Goal: Task Accomplishment & Management: Use online tool/utility

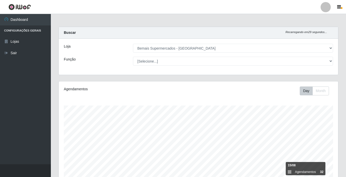
select select "250"
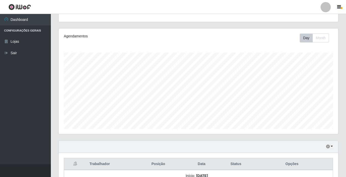
scroll to position [77, 0]
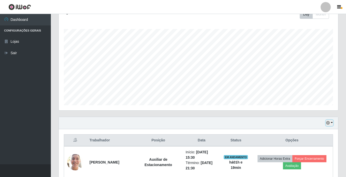
click at [331, 121] on button "button" at bounding box center [329, 123] width 7 height 6
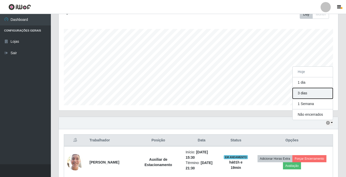
click at [308, 95] on button "3 dias" at bounding box center [313, 93] width 40 height 11
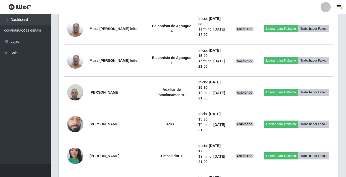
scroll to position [458, 0]
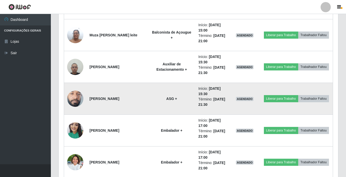
click at [77, 94] on img at bounding box center [75, 99] width 16 height 36
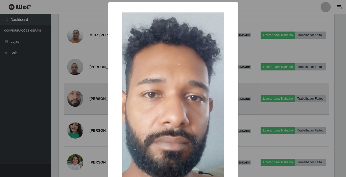
scroll to position [106, 277]
click at [77, 94] on div "× OK Cancel" at bounding box center [173, 88] width 347 height 177
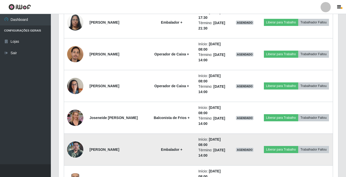
scroll to position [687, 0]
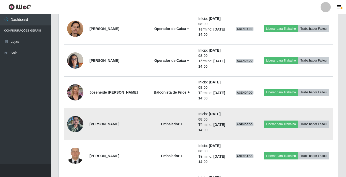
click at [74, 126] on img at bounding box center [75, 124] width 16 height 22
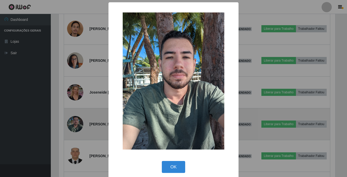
click at [74, 126] on div "× OK Cancel" at bounding box center [173, 88] width 347 height 177
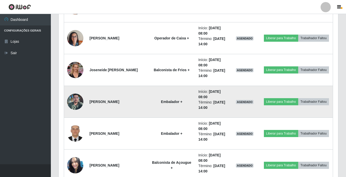
scroll to position [712, 0]
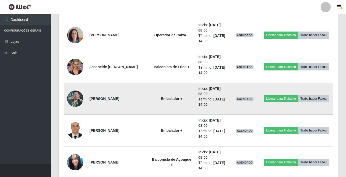
click at [74, 126] on img at bounding box center [75, 131] width 16 height 22
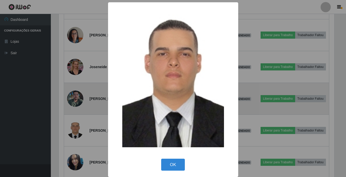
scroll to position [106, 277]
click at [74, 126] on div "× OK Cancel" at bounding box center [173, 88] width 347 height 177
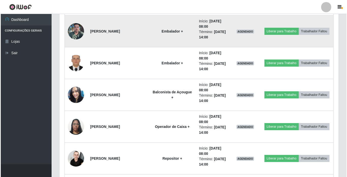
scroll to position [788, 0]
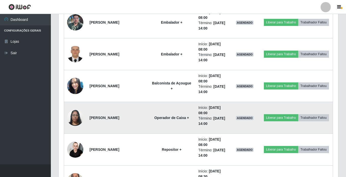
click at [77, 119] on img at bounding box center [75, 118] width 16 height 22
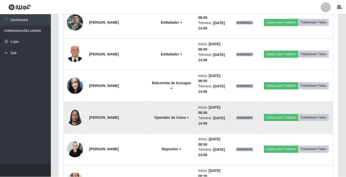
scroll to position [0, 0]
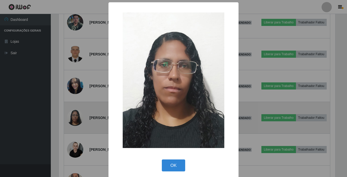
click at [77, 119] on div "× OK Cancel" at bounding box center [173, 88] width 347 height 177
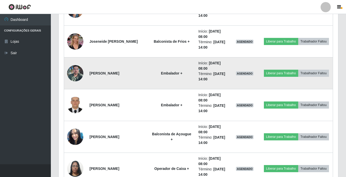
click at [75, 71] on img at bounding box center [75, 73] width 16 height 22
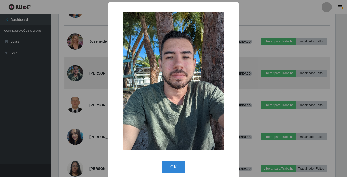
click at [75, 71] on div "× OK Cancel" at bounding box center [173, 88] width 347 height 177
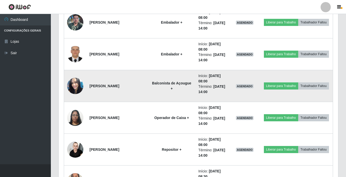
click at [76, 86] on img at bounding box center [75, 86] width 16 height 16
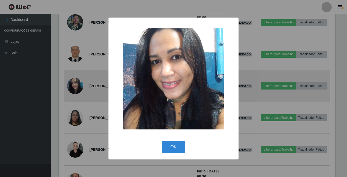
click at [76, 86] on div "× OK Cancel" at bounding box center [173, 88] width 347 height 177
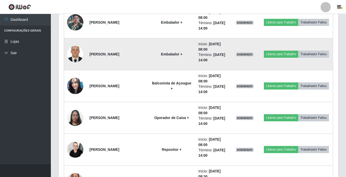
click at [78, 52] on img at bounding box center [75, 54] width 16 height 22
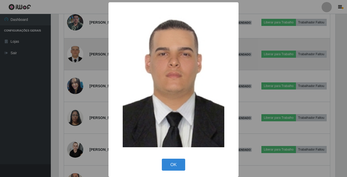
click at [78, 52] on div "× OK Cancel" at bounding box center [173, 88] width 347 height 177
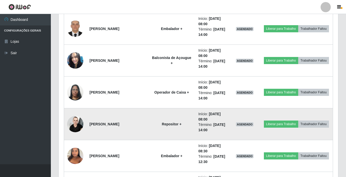
click at [73, 122] on img at bounding box center [75, 124] width 16 height 22
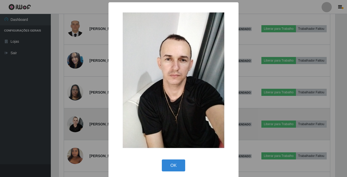
click at [73, 122] on div "× OK Cancel" at bounding box center [173, 88] width 347 height 177
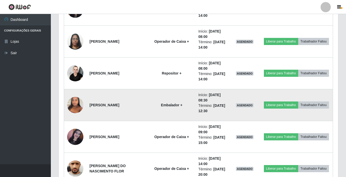
click at [71, 104] on img at bounding box center [75, 105] width 16 height 22
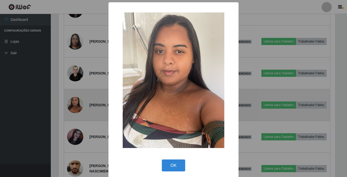
click at [71, 104] on div "× OK Cancel" at bounding box center [173, 88] width 347 height 177
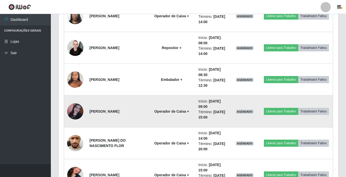
click at [72, 108] on img at bounding box center [75, 111] width 16 height 16
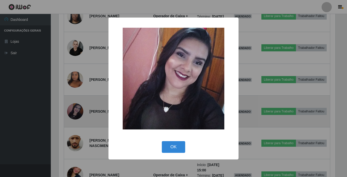
click at [72, 108] on div "× OK Cancel" at bounding box center [173, 88] width 347 height 177
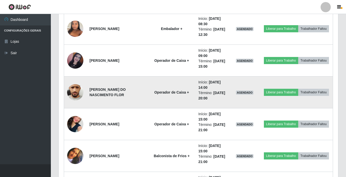
click at [74, 90] on img at bounding box center [75, 92] width 16 height 36
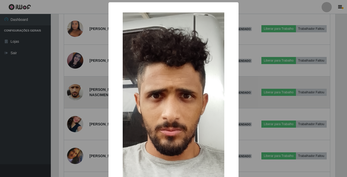
click at [74, 90] on div "× OK Cancel" at bounding box center [173, 88] width 347 height 177
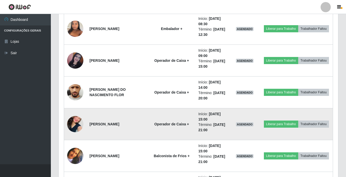
click at [79, 122] on img at bounding box center [75, 124] width 16 height 29
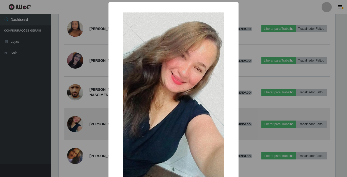
click at [79, 122] on div "× OK Cancel" at bounding box center [173, 88] width 347 height 177
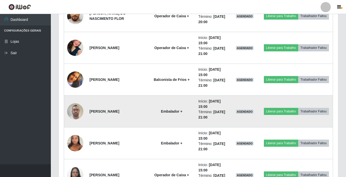
click at [72, 111] on img at bounding box center [75, 111] width 16 height 22
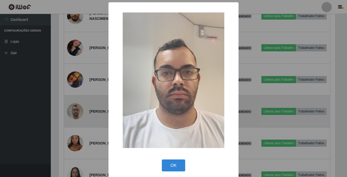
click at [72, 111] on div "× OK Cancel" at bounding box center [173, 88] width 347 height 177
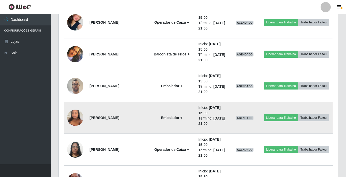
click at [73, 111] on img at bounding box center [75, 118] width 16 height 22
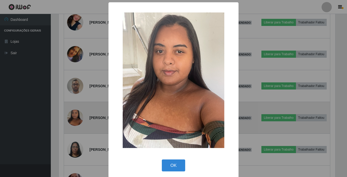
click at [73, 111] on div "× OK Cancel" at bounding box center [173, 88] width 347 height 177
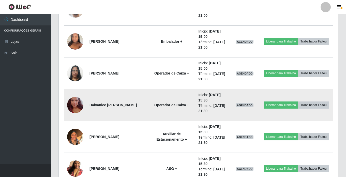
click at [76, 101] on img at bounding box center [75, 105] width 16 height 29
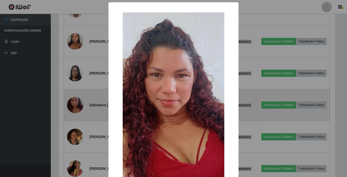
click at [76, 101] on div "× OK Cancel" at bounding box center [173, 88] width 347 height 177
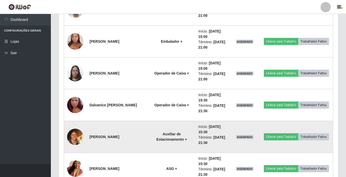
click at [74, 132] on img at bounding box center [75, 137] width 16 height 22
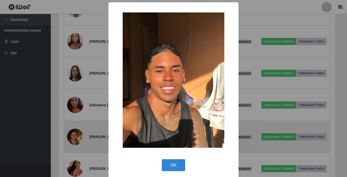
click at [74, 132] on div "× OK Cancel" at bounding box center [173, 88] width 347 height 177
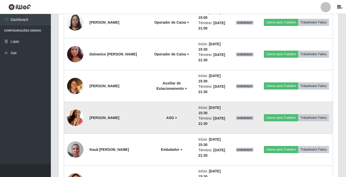
click at [74, 115] on img at bounding box center [75, 117] width 16 height 29
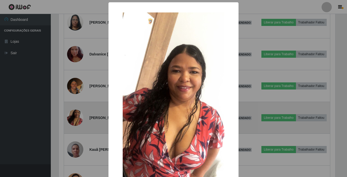
click at [74, 115] on div "× OK Cancel" at bounding box center [173, 88] width 347 height 177
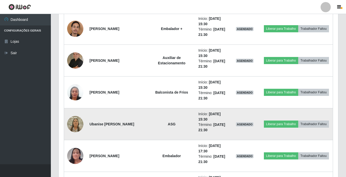
click at [75, 124] on img at bounding box center [75, 124] width 16 height 22
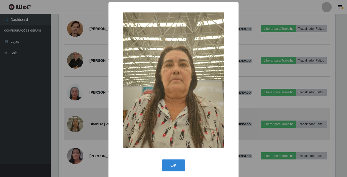
click at [75, 124] on div "× OK Cancel" at bounding box center [173, 88] width 347 height 177
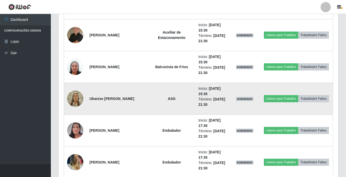
click at [74, 101] on img at bounding box center [75, 99] width 16 height 22
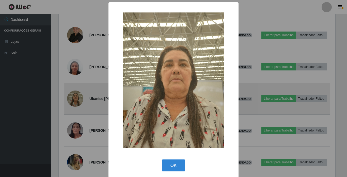
click at [74, 101] on div "× OK Cancel" at bounding box center [173, 88] width 347 height 177
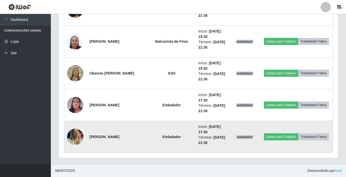
click at [75, 137] on img at bounding box center [75, 136] width 16 height 23
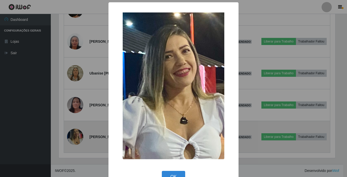
click at [75, 137] on div "× OK Cancel" at bounding box center [173, 88] width 347 height 177
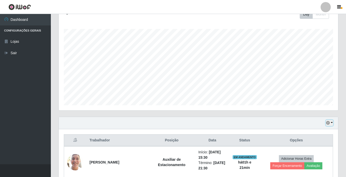
click at [333, 124] on button "button" at bounding box center [329, 123] width 7 height 6
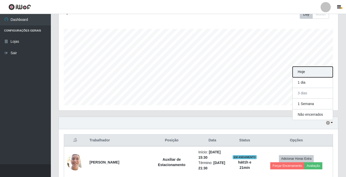
click at [304, 72] on button "Hoje" at bounding box center [313, 72] width 40 height 11
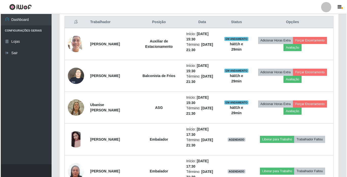
scroll to position [229, 0]
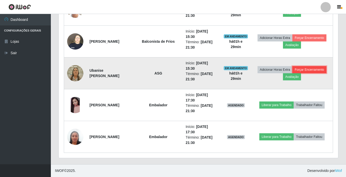
click at [312, 70] on button "Forçar Encerramento" at bounding box center [309, 69] width 34 height 7
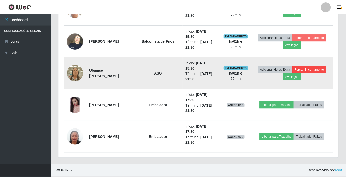
scroll to position [106, 277]
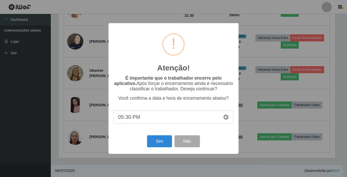
type input "17:00"
click at [159, 141] on button "Sim" at bounding box center [159, 141] width 25 height 12
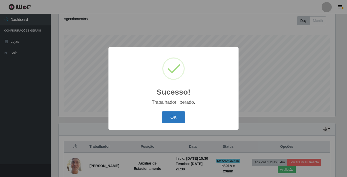
click at [176, 117] on button "OK" at bounding box center [174, 117] width 24 height 12
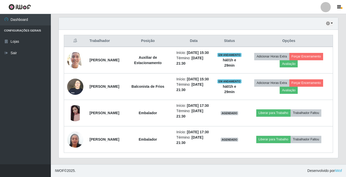
scroll to position [197, 0]
